Goal: Find specific page/section: Find specific page/section

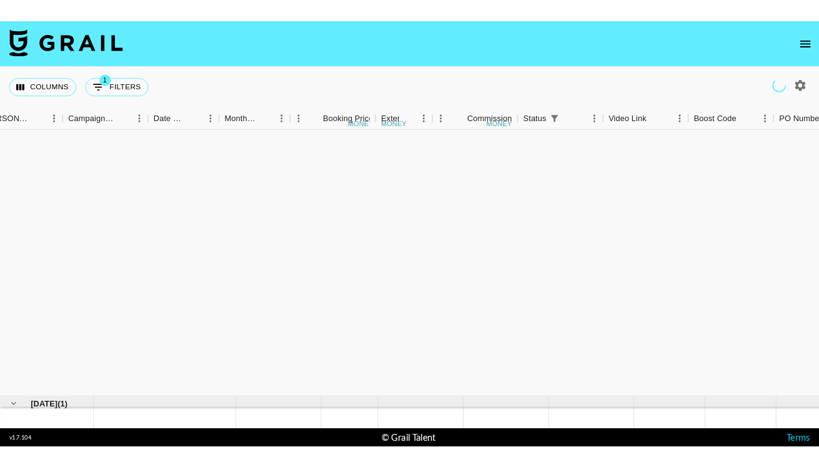
scroll to position [342, 534]
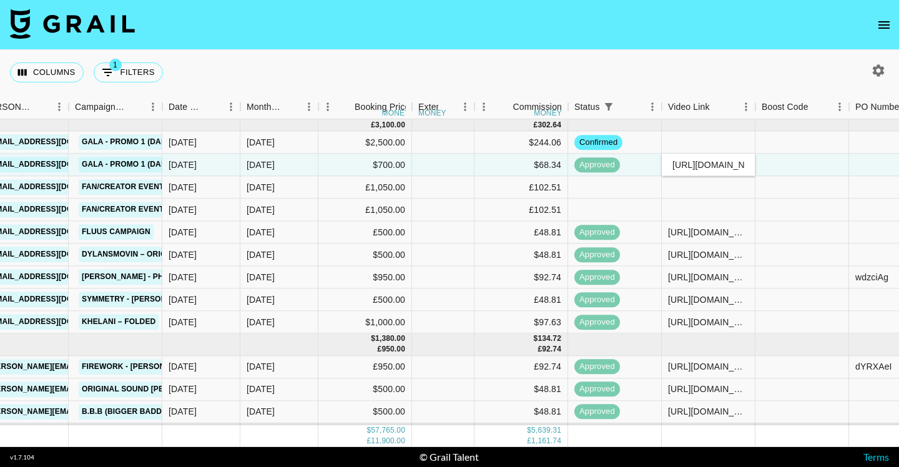
click at [887, 19] on icon "open drawer" at bounding box center [884, 24] width 15 height 15
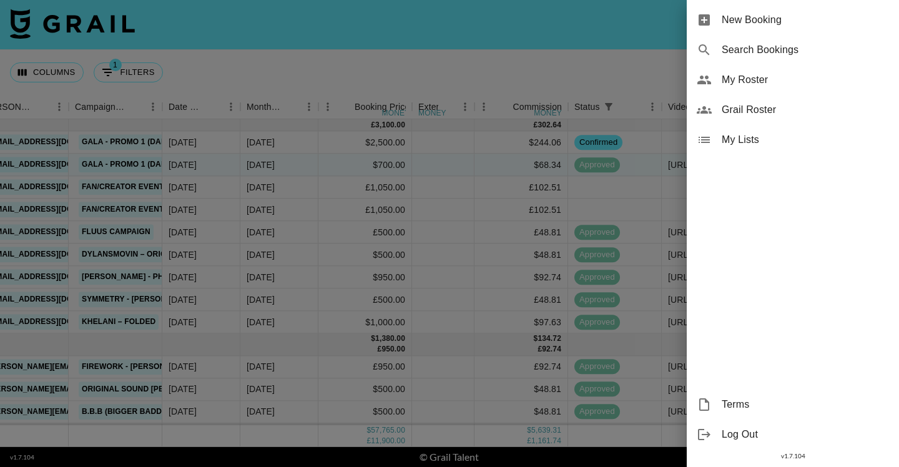
click at [797, 109] on span "Grail Roster" at bounding box center [805, 109] width 167 height 15
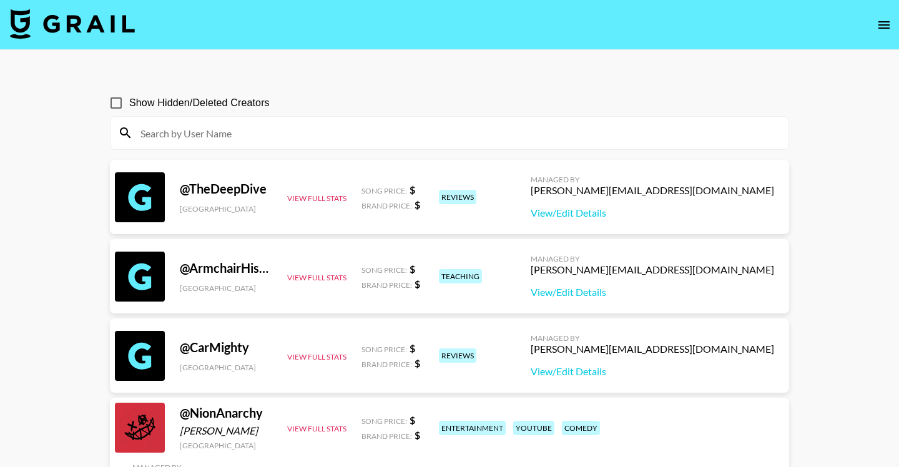
click at [568, 139] on input at bounding box center [457, 133] width 648 height 20
paste input "tanyasv_"
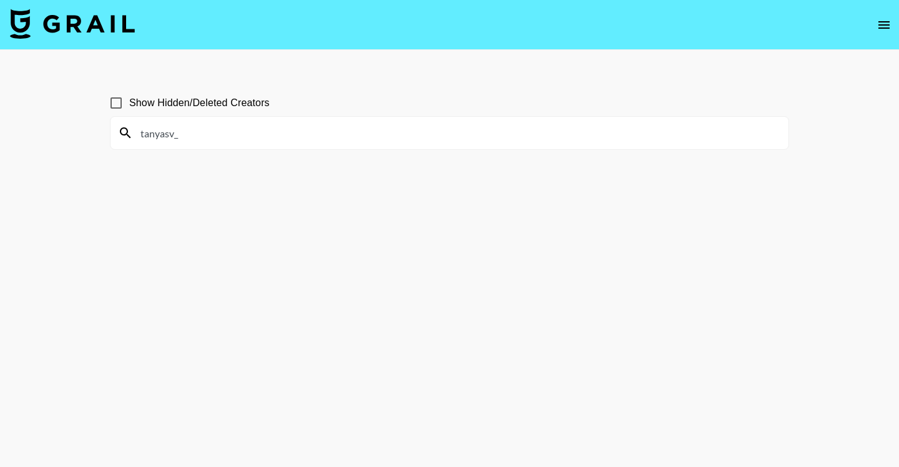
type input "tanyasv_"
click at [117, 101] on input "Show Hidden/Deleted Creators" at bounding box center [116, 103] width 26 height 26
checkbox input "true"
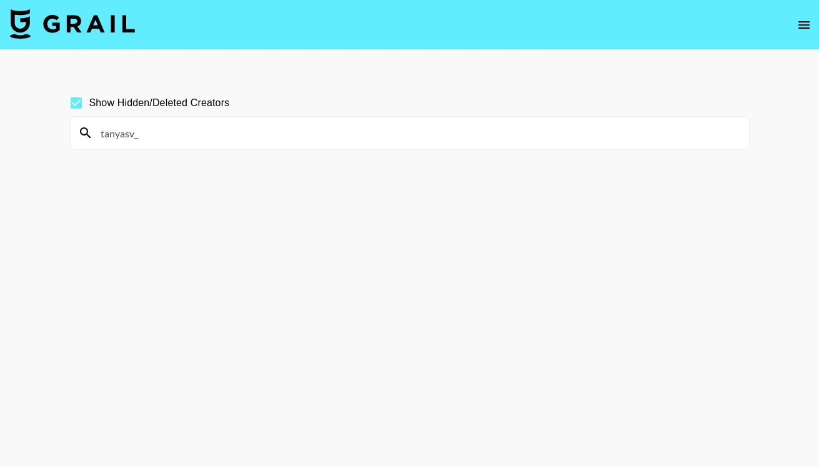
click at [408, 125] on input "tanyasv_" at bounding box center [417, 133] width 648 height 20
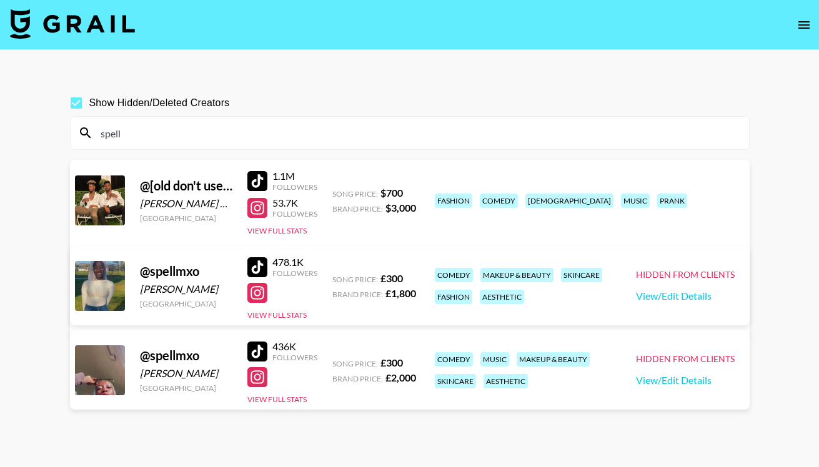
click at [221, 132] on input "spell" at bounding box center [417, 133] width 648 height 20
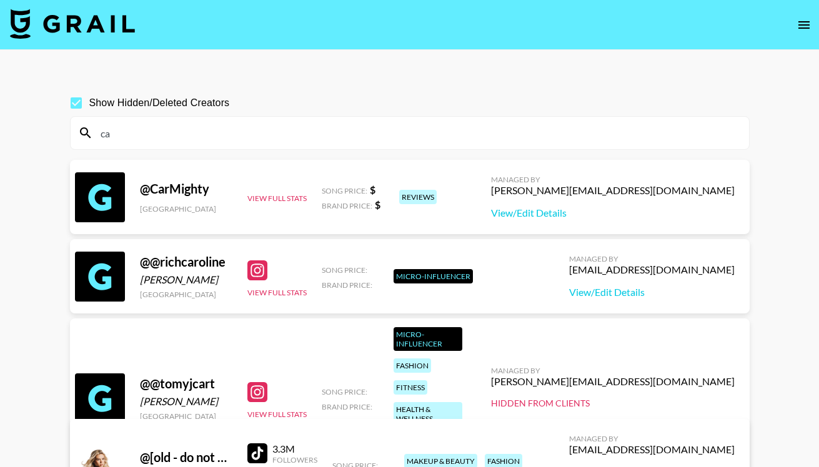
type input "c"
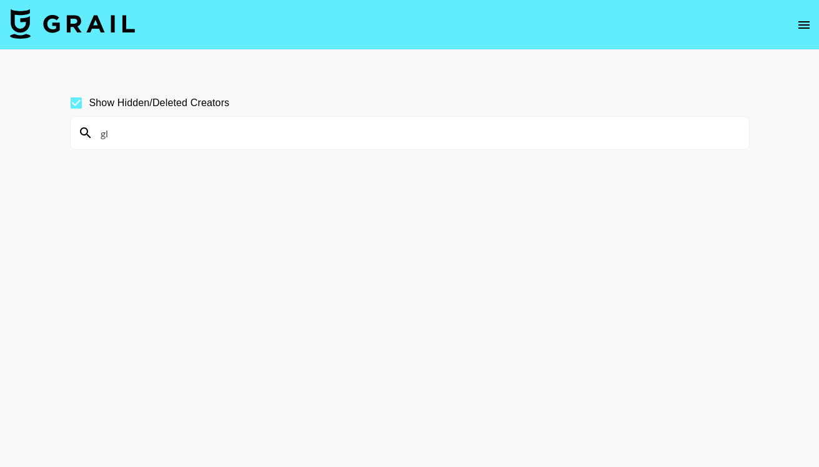
type input "g"
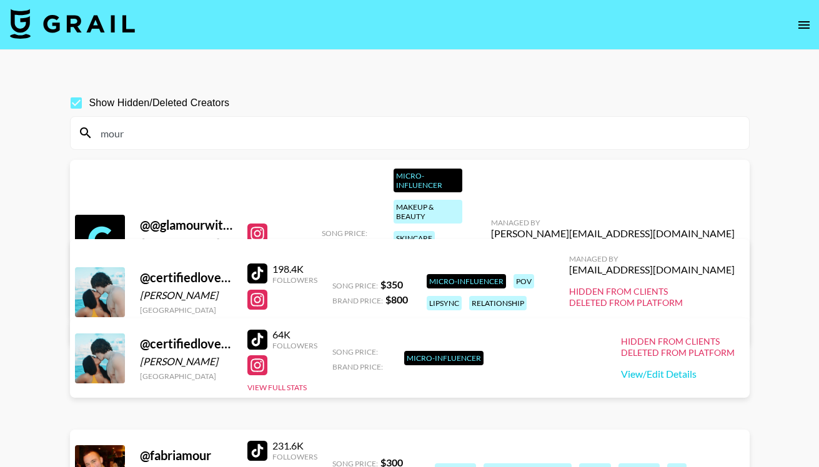
click at [147, 134] on input "mour" at bounding box center [417, 133] width 648 height 20
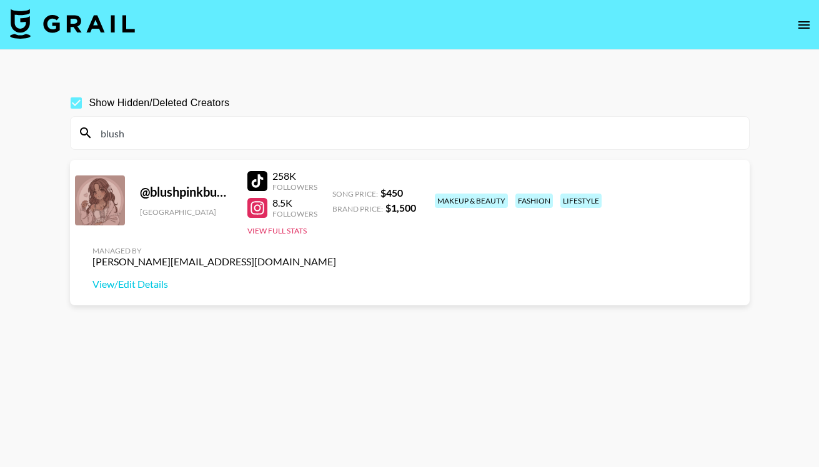
click at [415, 134] on input "blush" at bounding box center [417, 133] width 648 height 20
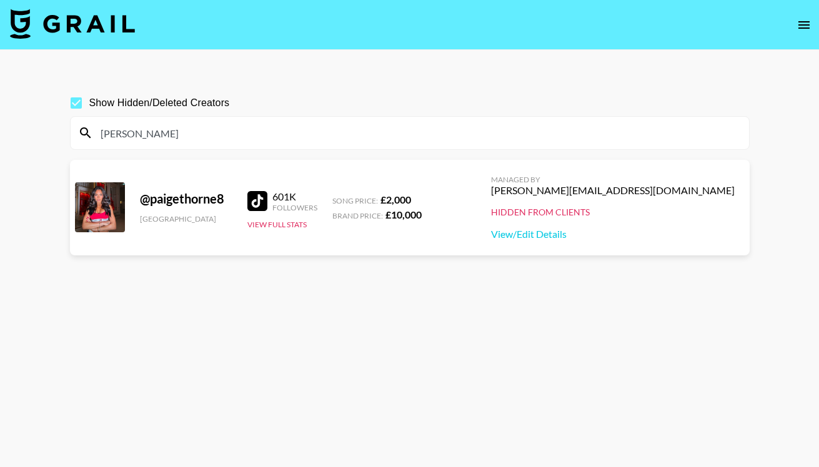
click at [225, 125] on input "thorne" at bounding box center [417, 133] width 648 height 20
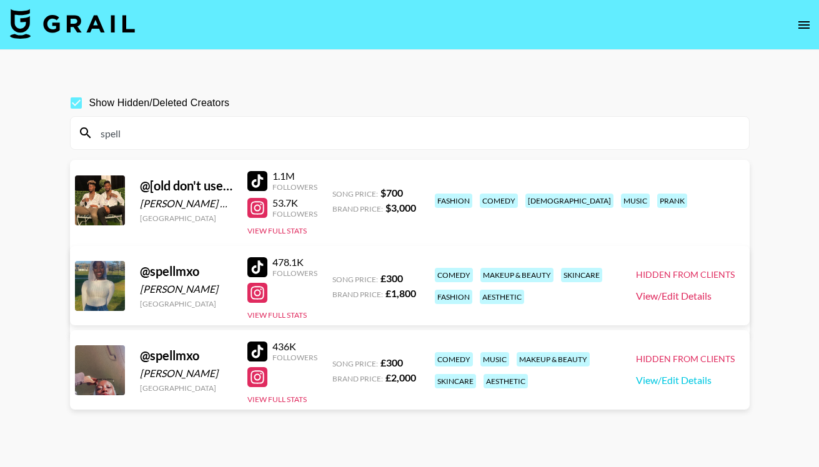
click at [674, 293] on link "View/Edit Details" at bounding box center [685, 296] width 99 height 12
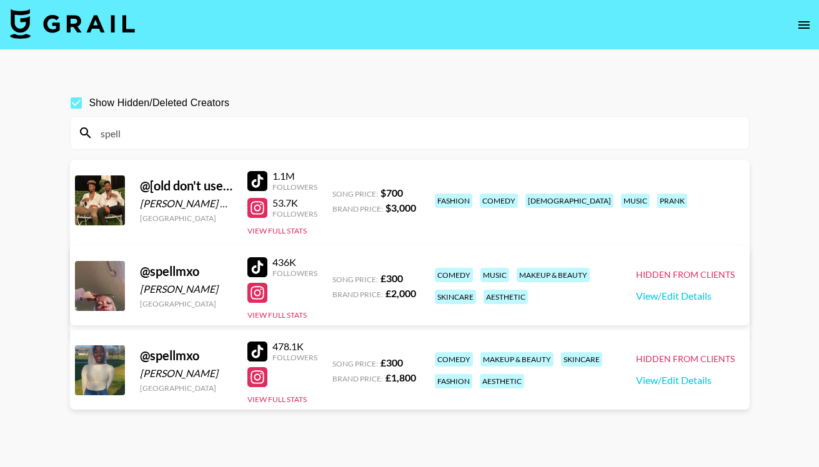
click at [280, 128] on input "spell" at bounding box center [417, 133] width 648 height 20
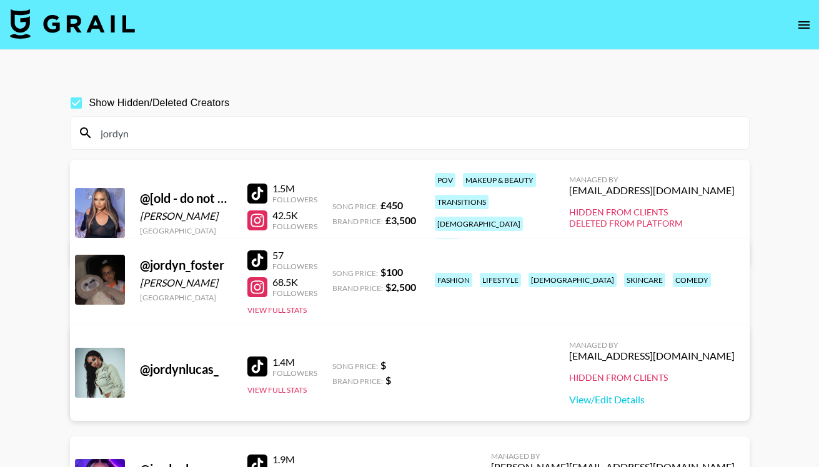
click at [286, 138] on input "jordyn" at bounding box center [417, 133] width 648 height 20
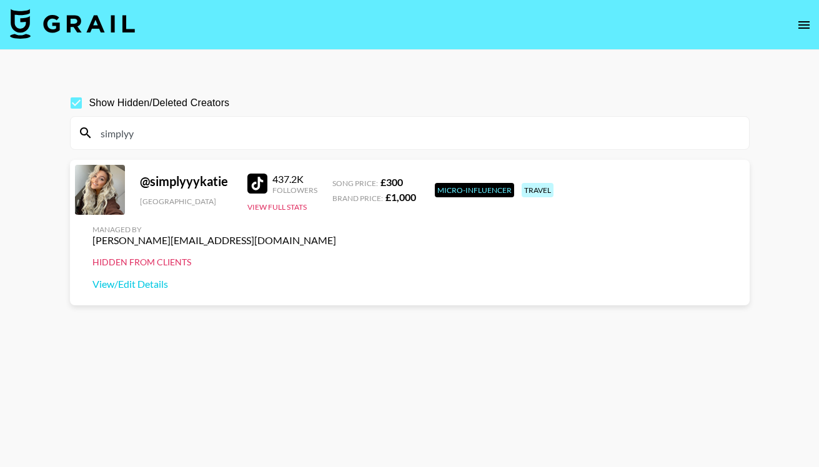
click at [333, 130] on input "simplyy" at bounding box center [417, 133] width 648 height 20
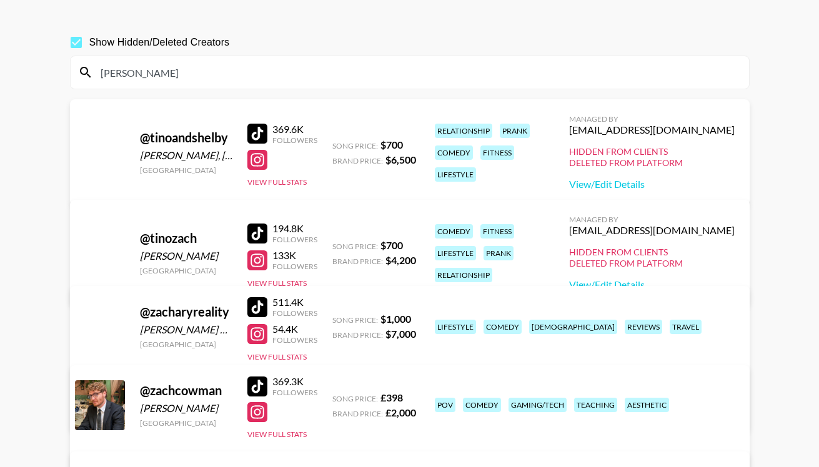
scroll to position [62, 0]
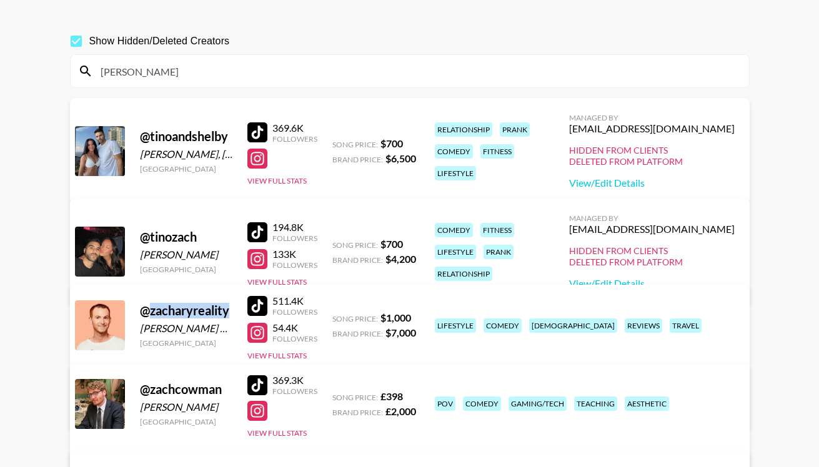
drag, startPoint x: 150, startPoint y: 308, endPoint x: 233, endPoint y: 315, distance: 82.8
click at [233, 315] on div "@ zacharyreality Zachary Reality United States 511.4K Followers 54.4K Followers…" at bounding box center [409, 357] width 679 height 145
copy div "zacharyreality"
click at [390, 70] on input "zach" at bounding box center [417, 71] width 648 height 20
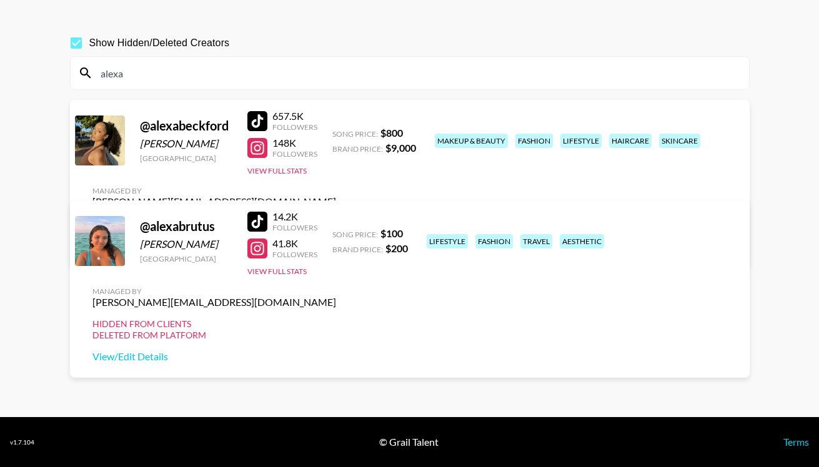
scroll to position [74, 0]
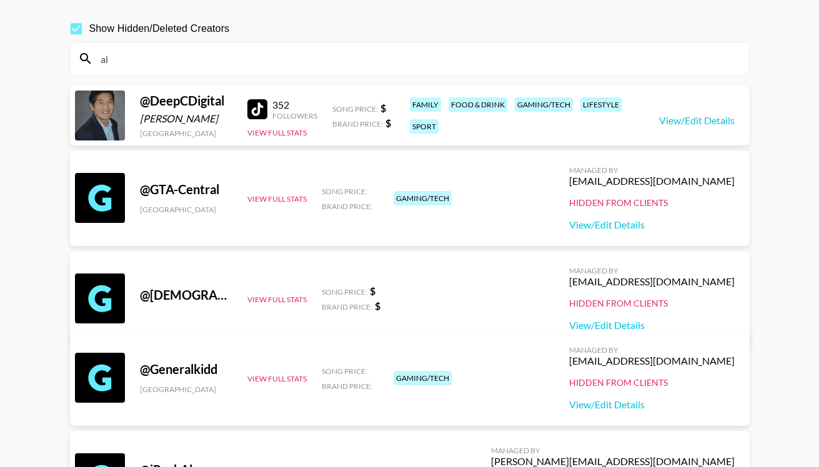
type input "a"
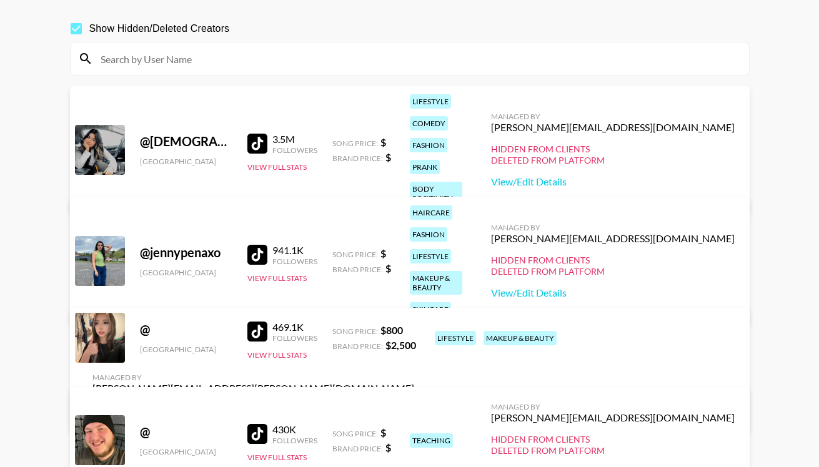
click at [222, 57] on input at bounding box center [417, 59] width 648 height 20
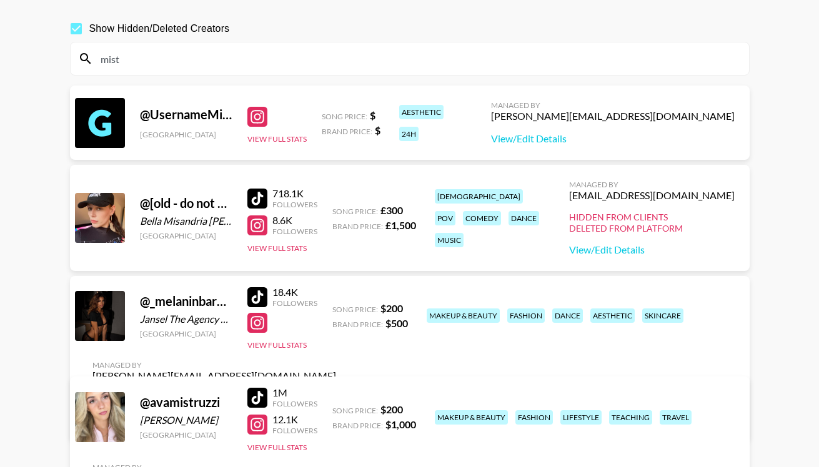
type input "misty"
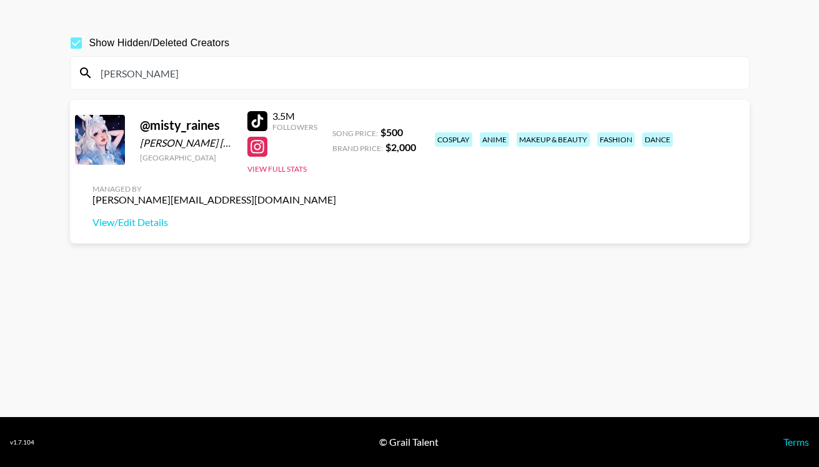
scroll to position [60, 0]
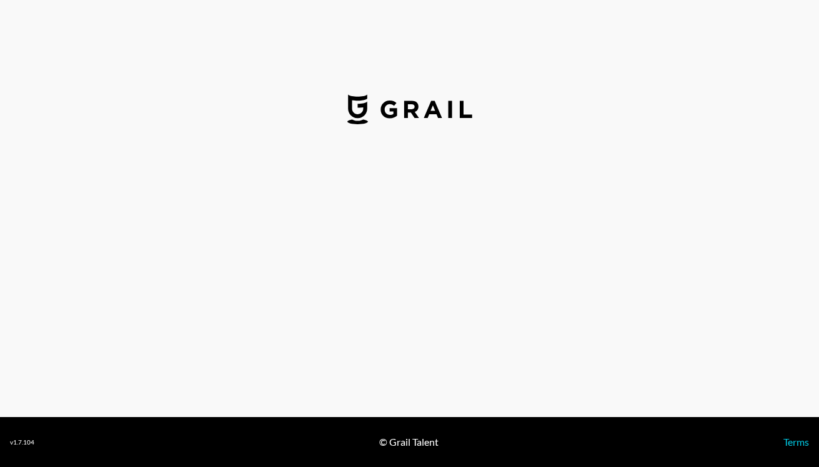
select select "GBP"
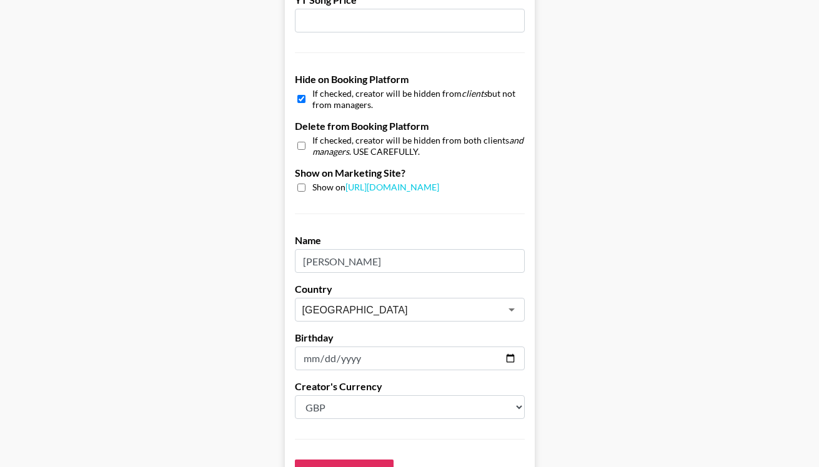
scroll to position [953, 0]
